Goal: Navigation & Orientation: Find specific page/section

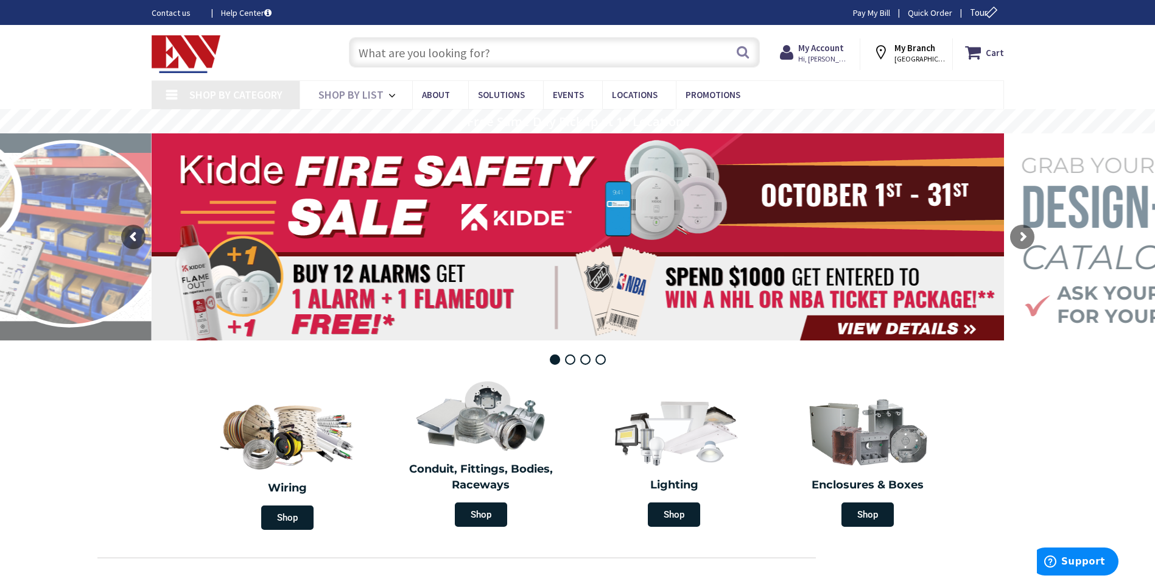
click at [459, 54] on input "text" at bounding box center [554, 52] width 411 height 30
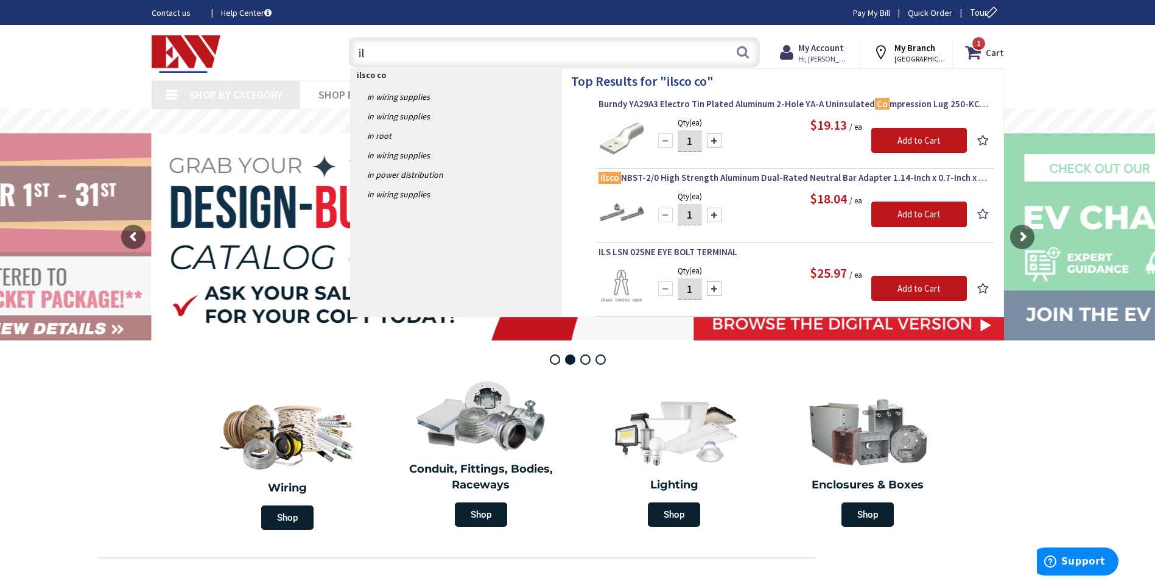
type input "i"
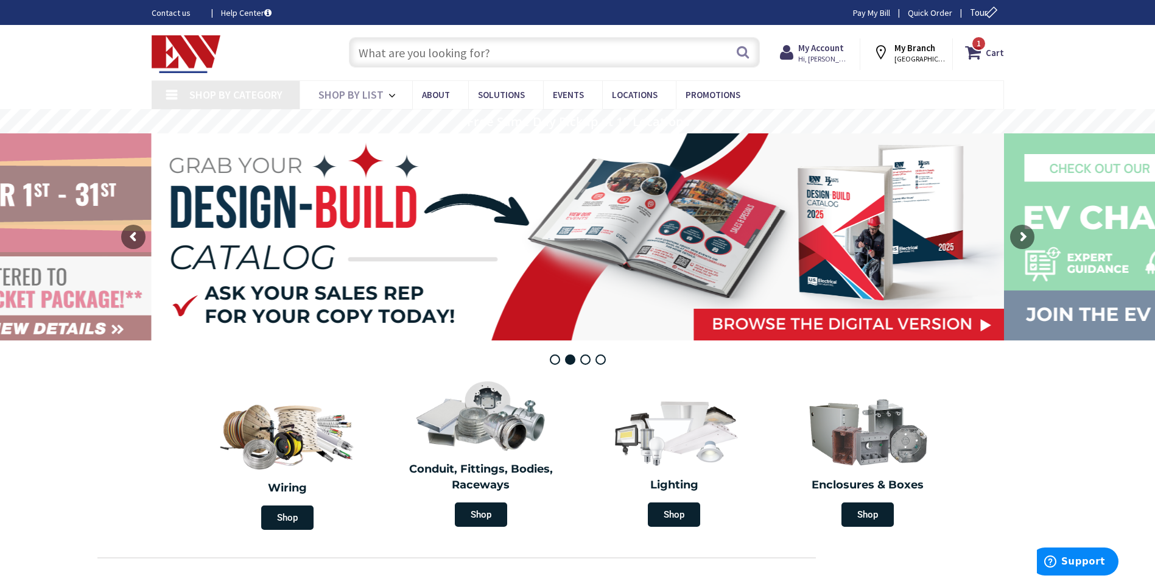
click at [23, 60] on div "Skip to Content Toggle Nav Search 1 1 1 items Cart My Cart 1 Close" at bounding box center [577, 52] width 1155 height 55
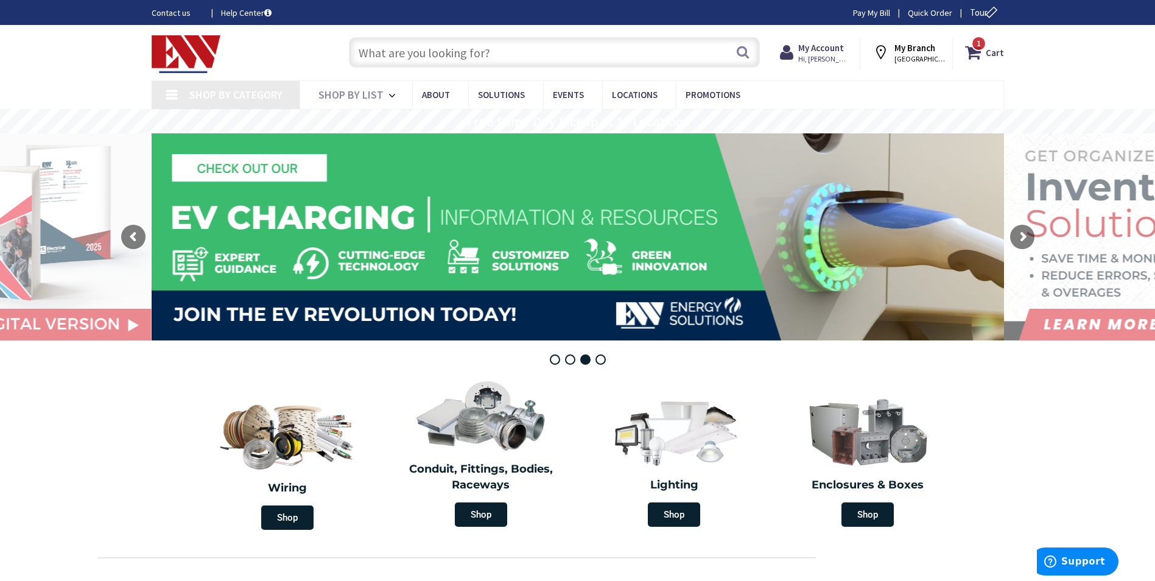
click at [263, 102] on span "Shop By Category" at bounding box center [235, 95] width 93 height 14
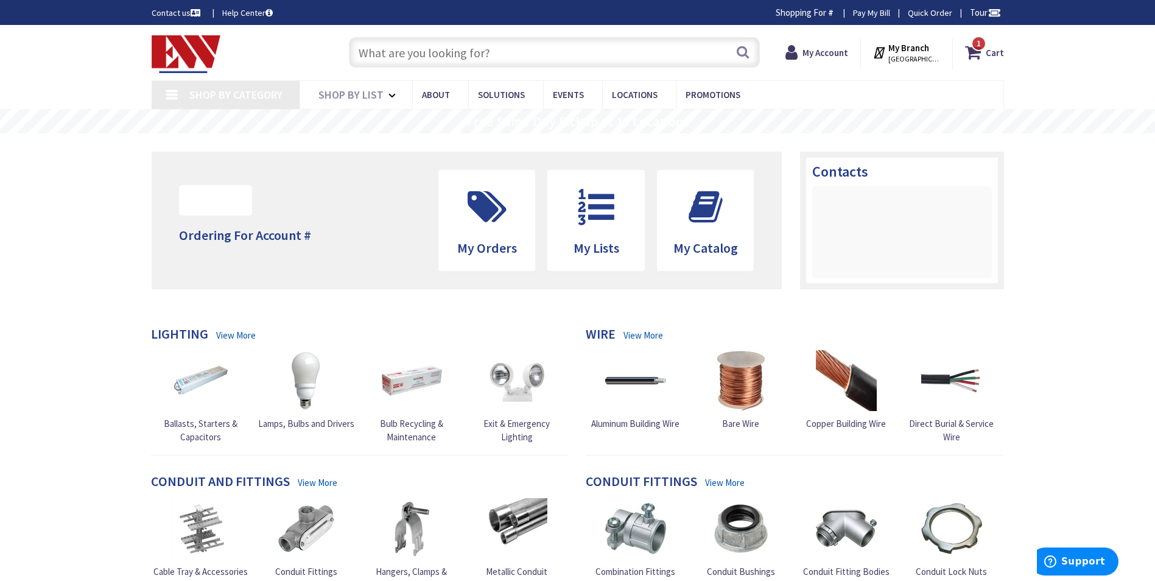
click at [236, 97] on span "Shop By Category" at bounding box center [235, 95] width 93 height 14
